Goal: Navigation & Orientation: Go to known website

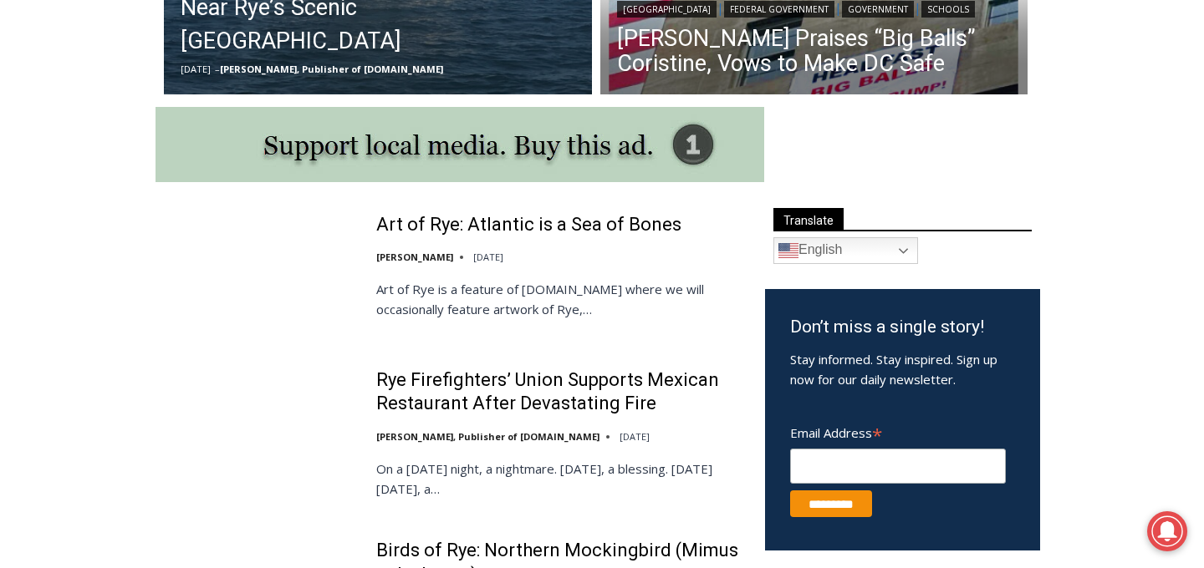
scroll to position [821, 0]
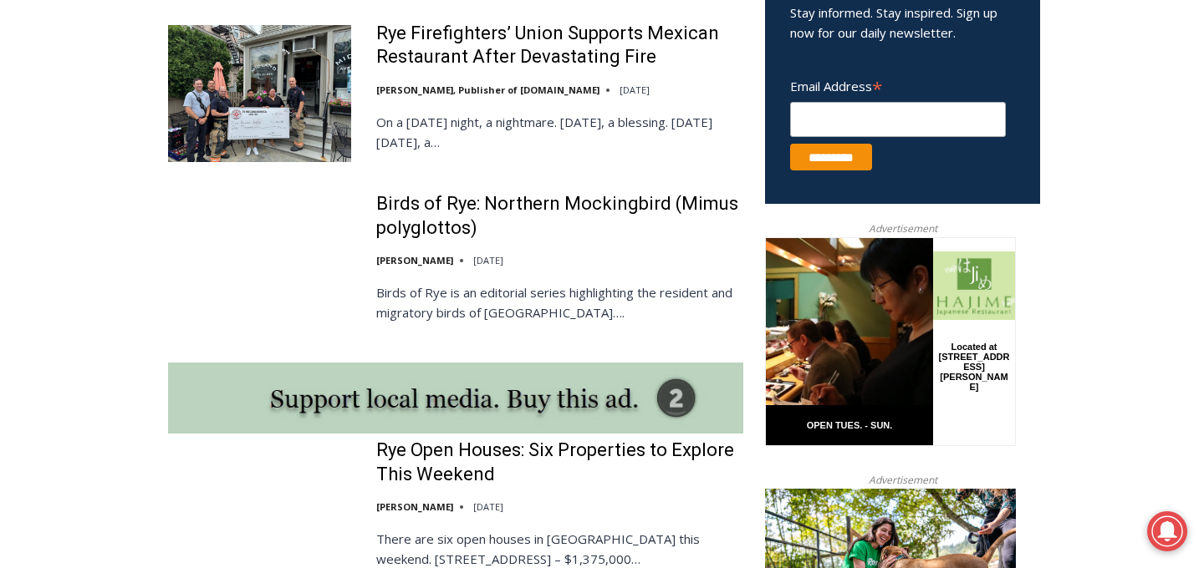
scroll to position [1148, 0]
